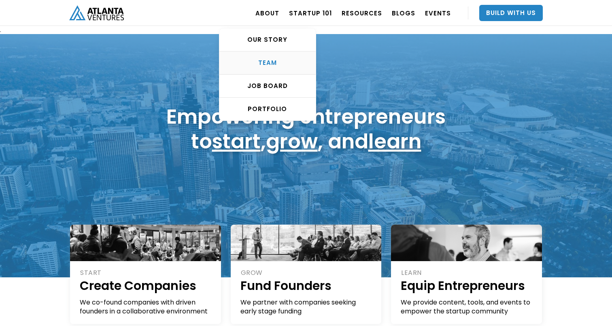
click at [270, 68] on link "TEAM" at bounding box center [268, 62] width 96 height 23
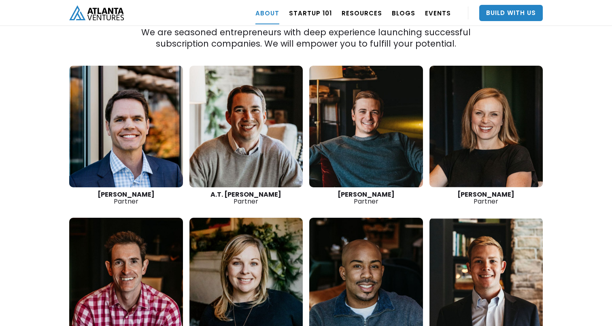
scroll to position [1150, 0]
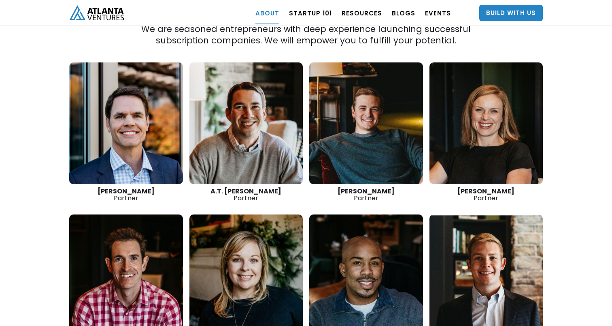
click at [136, 118] on link at bounding box center [126, 123] width 114 height 122
click at [244, 100] on link at bounding box center [247, 123] width 114 height 122
click at [339, 85] on link at bounding box center [366, 123] width 114 height 122
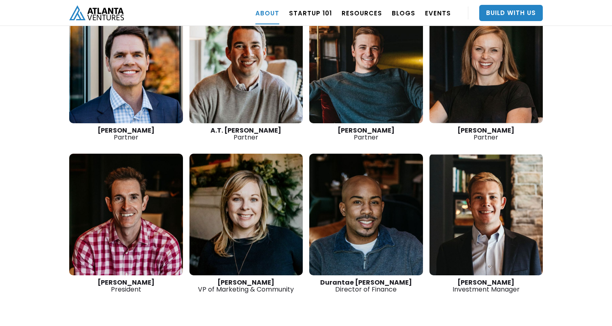
scroll to position [1235, 0]
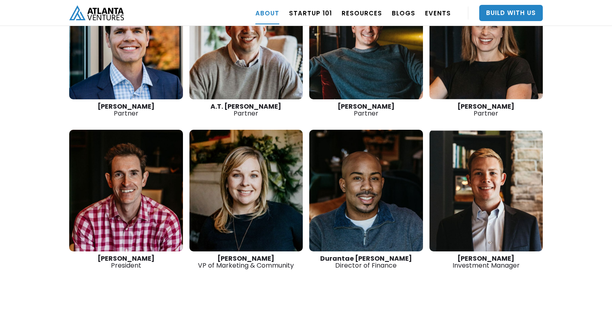
click at [523, 43] on link at bounding box center [487, 39] width 114 height 122
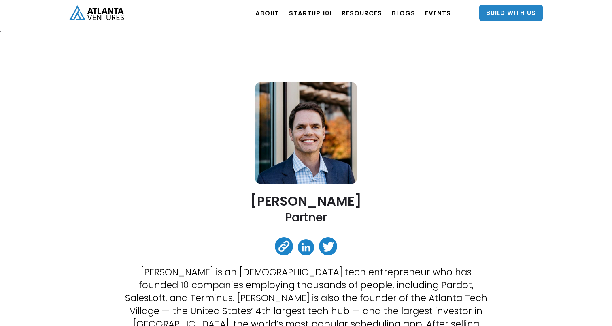
click at [303, 244] on link at bounding box center [306, 247] width 16 height 16
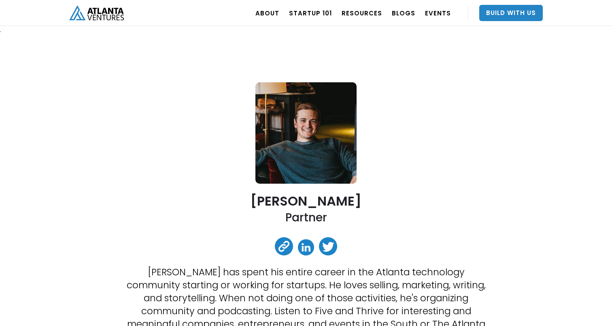
click at [309, 250] on link at bounding box center [306, 247] width 16 height 16
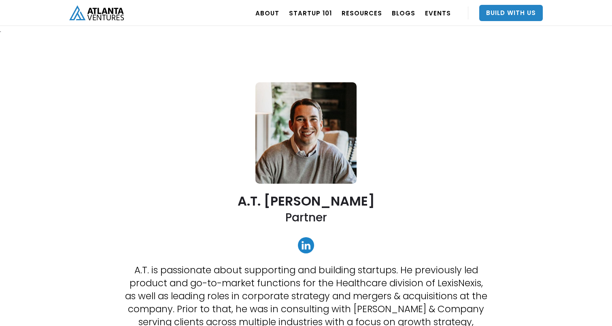
click at [303, 247] on link at bounding box center [306, 245] width 16 height 16
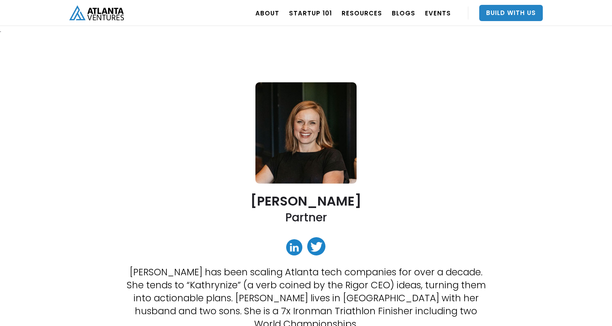
click at [297, 244] on link at bounding box center [294, 247] width 16 height 16
